Goal: Information Seeking & Learning: Learn about a topic

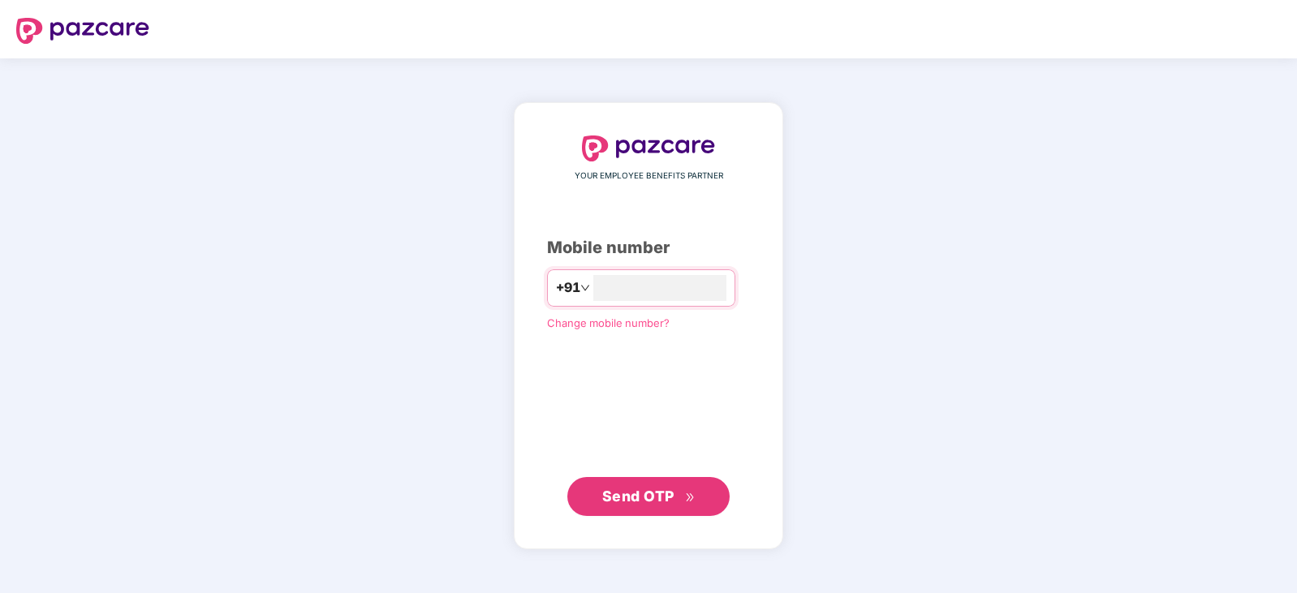
type input "**********"
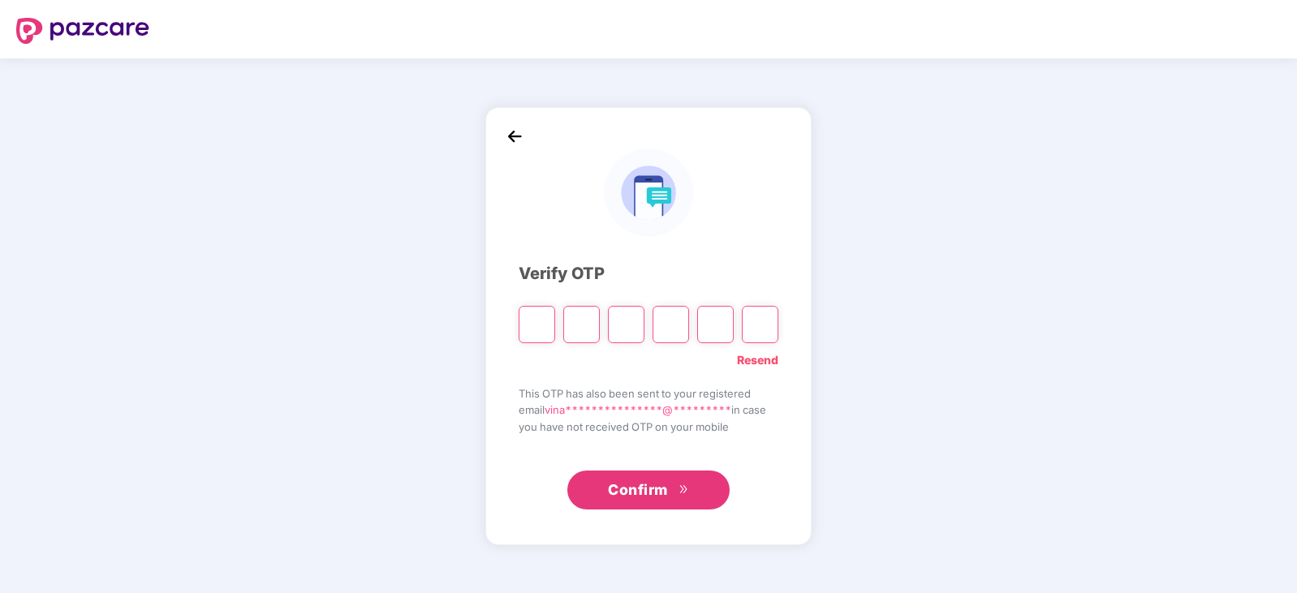
type input "*"
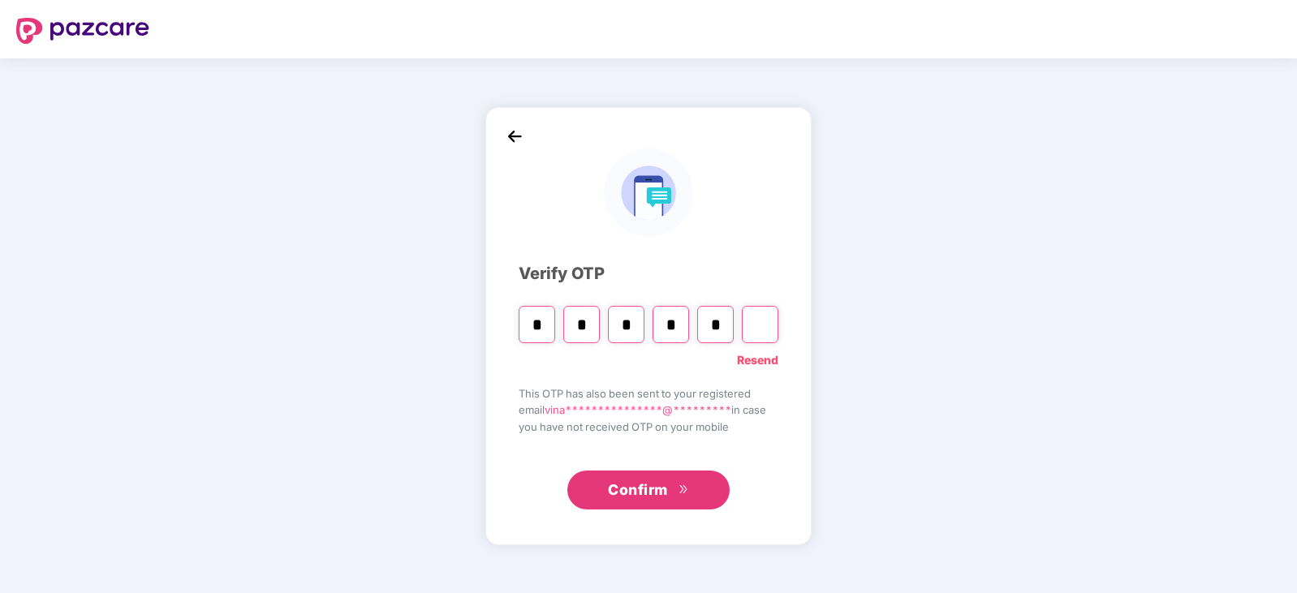
type input "*"
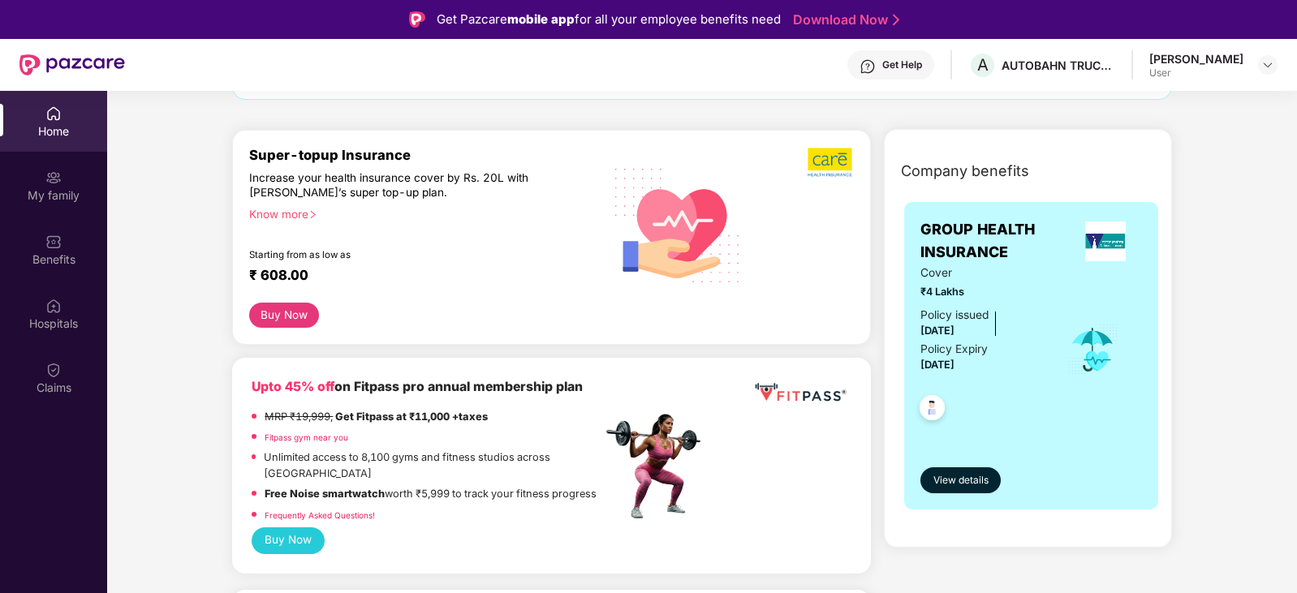
scroll to position [243, 0]
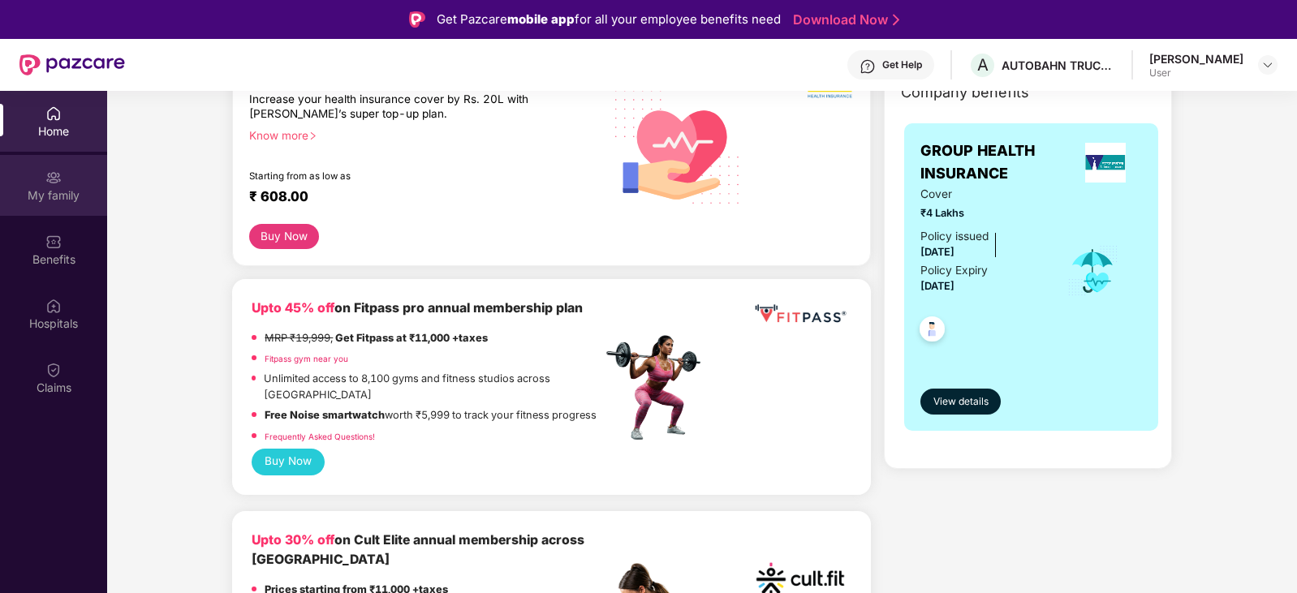
click at [52, 192] on div "My family" at bounding box center [53, 195] width 107 height 16
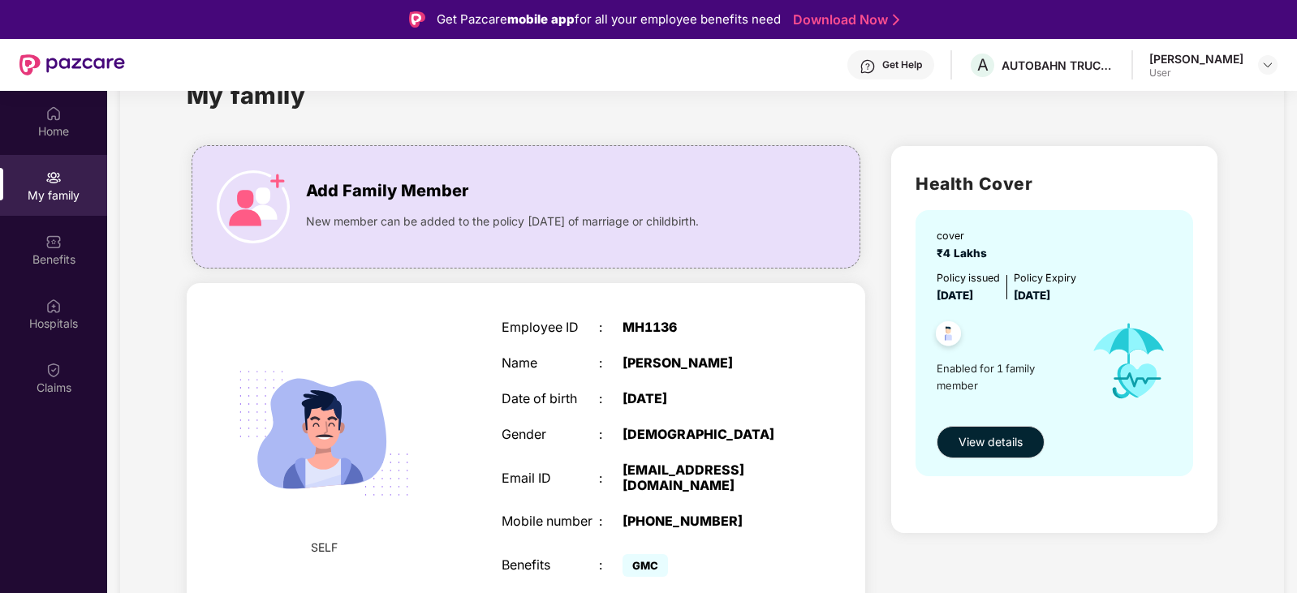
scroll to position [94, 0]
click at [970, 433] on span "View details" at bounding box center [990, 442] width 64 height 18
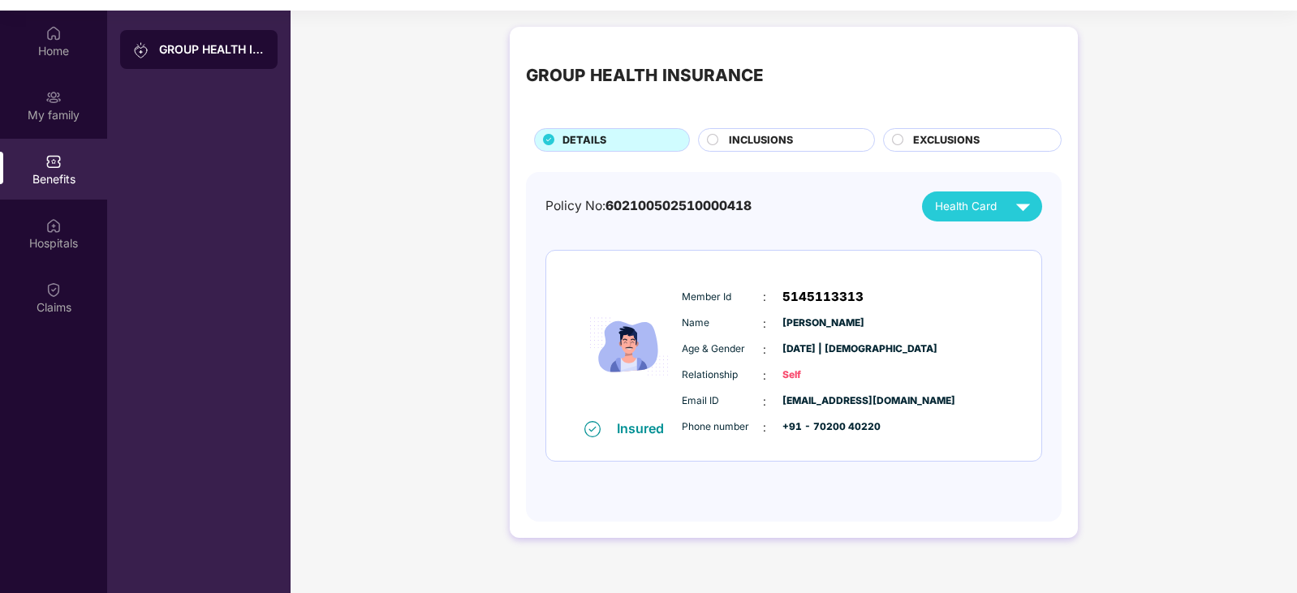
scroll to position [81, 0]
click at [1019, 206] on img at bounding box center [1022, 205] width 28 height 28
click at [1014, 250] on div "[PERSON_NAME]" at bounding box center [961, 243] width 105 height 18
click at [54, 54] on div "Home" at bounding box center [53, 50] width 107 height 16
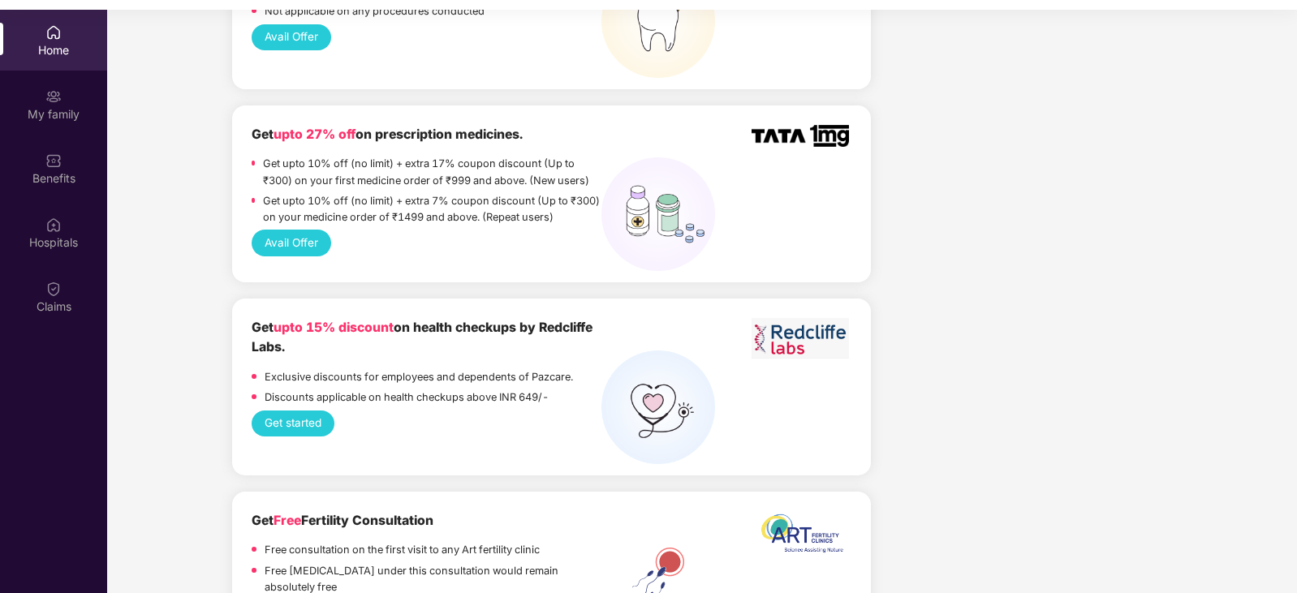
scroll to position [1217, 0]
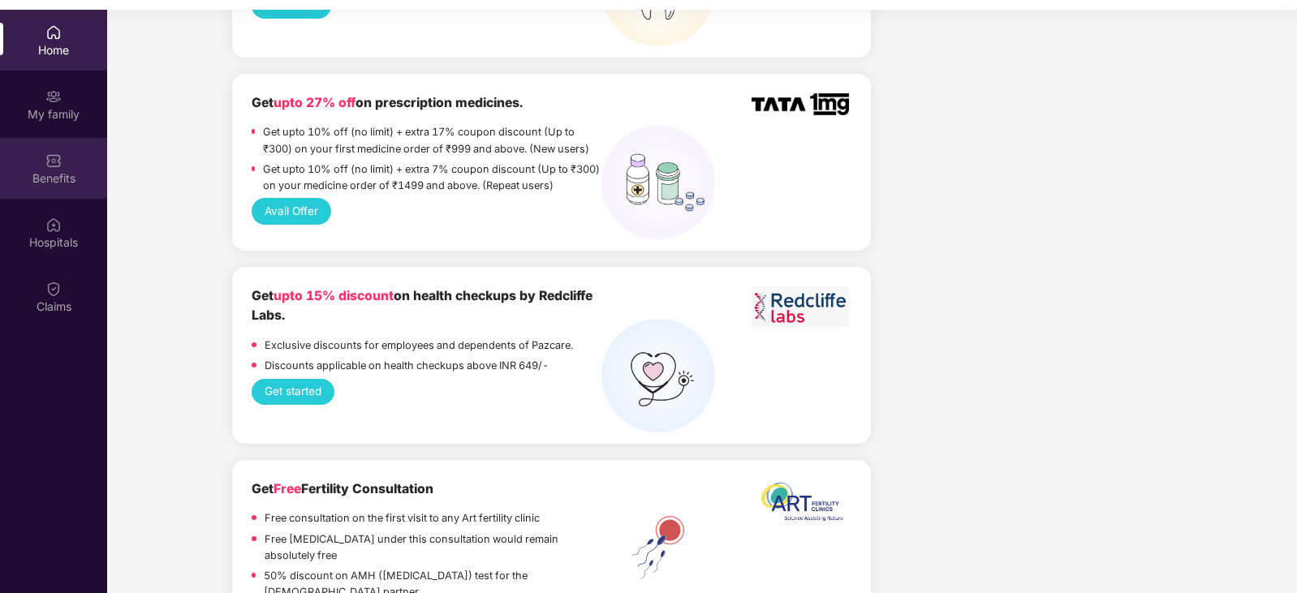
click at [72, 192] on div "Benefits" at bounding box center [53, 168] width 107 height 61
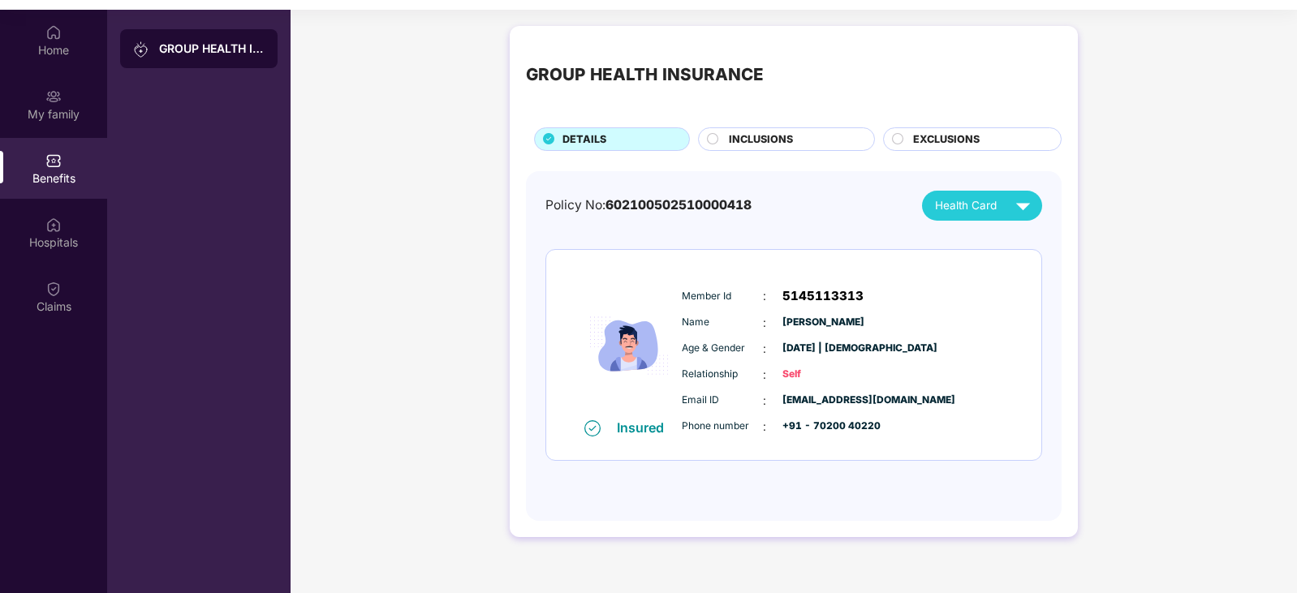
click at [782, 141] on span "INCLUSIONS" at bounding box center [761, 139] width 64 height 16
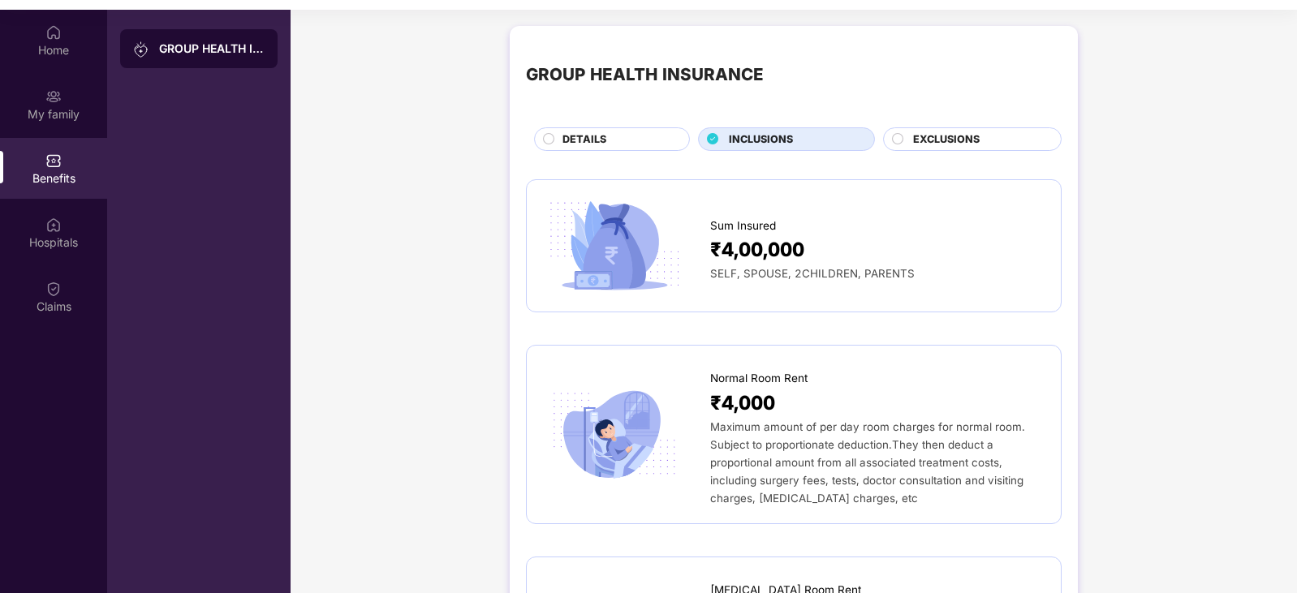
click at [953, 140] on span "EXCLUSIONS" at bounding box center [946, 139] width 67 height 16
